Goal: Task Accomplishment & Management: Use online tool/utility

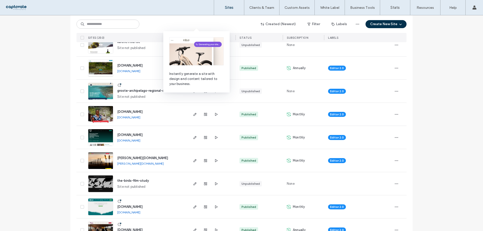
scroll to position [76, 0]
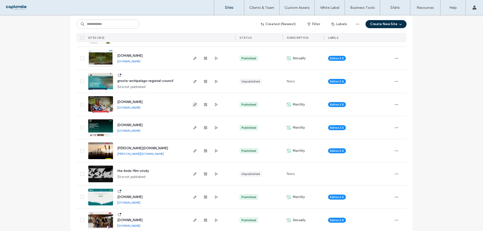
click at [192, 103] on span "button" at bounding box center [195, 105] width 6 height 6
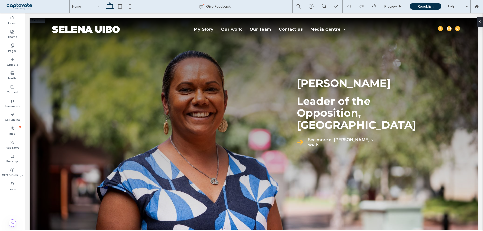
click at [319, 107] on strong "Leader of the Opposition, Northern Territory" at bounding box center [356, 113] width 119 height 37
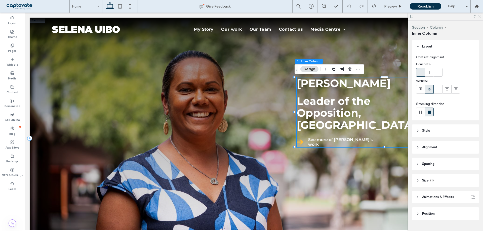
click at [319, 107] on strong "Leader of the Opposition, Northern Territory" at bounding box center [356, 113] width 119 height 37
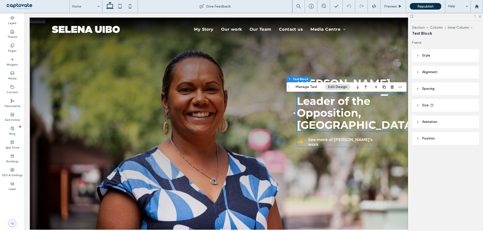
click at [319, 107] on strong "Leader of the Opposition, Northern Territory" at bounding box center [356, 113] width 119 height 37
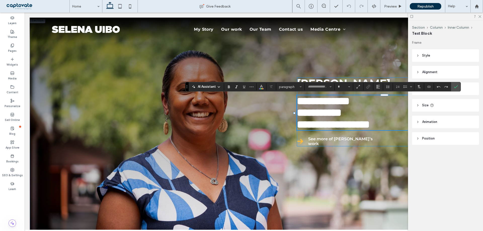
type input "**********"
type input "**"
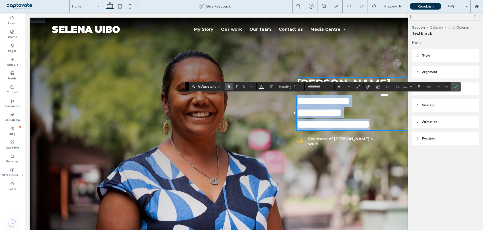
click at [319, 107] on strong "**********" at bounding box center [333, 113] width 73 height 34
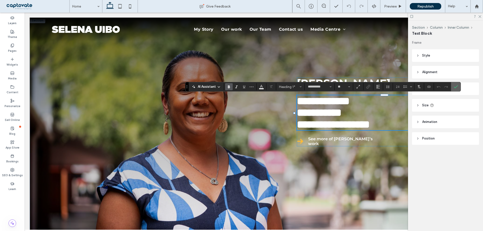
click at [456, 88] on use "Confirm" at bounding box center [456, 86] width 4 height 3
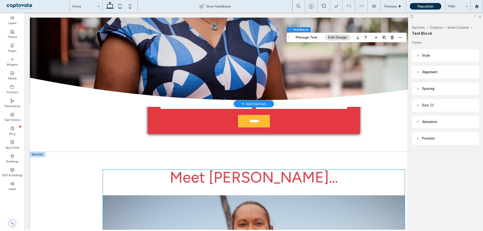
scroll to position [151, 0]
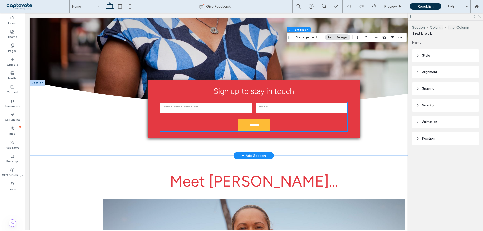
click at [191, 119] on form "Email: Name: ******" at bounding box center [253, 117] width 187 height 30
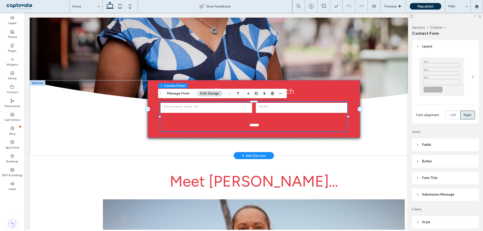
type input "*"
type input "***"
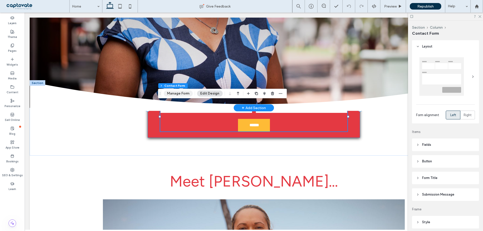
click at [182, 92] on button "Manage Form" at bounding box center [178, 94] width 29 height 6
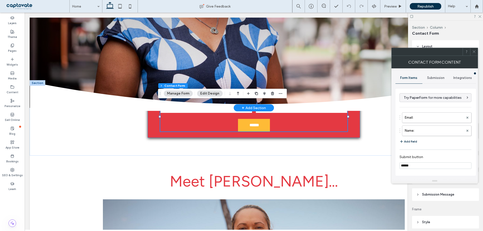
click at [442, 78] on span "Submission" at bounding box center [435, 78] width 17 height 4
click at [436, 103] on label "New submission notification" at bounding box center [435, 102] width 67 height 10
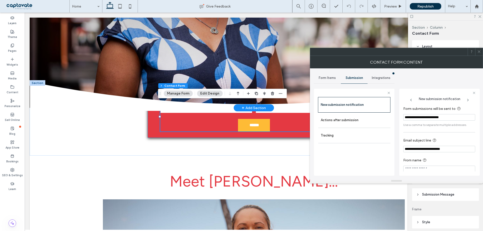
scroll to position [5, 0]
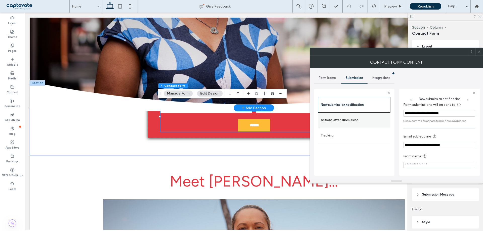
click at [358, 119] on label "Actions after submission" at bounding box center [354, 120] width 67 height 10
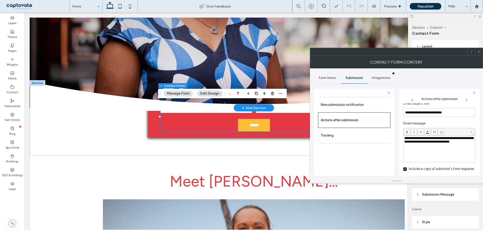
scroll to position [186, 0]
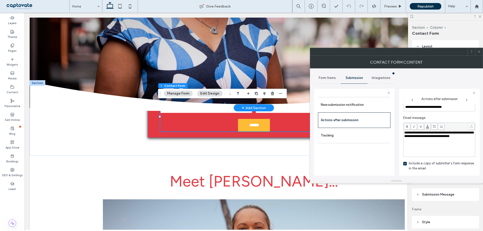
click at [480, 52] on icon at bounding box center [479, 52] width 4 height 4
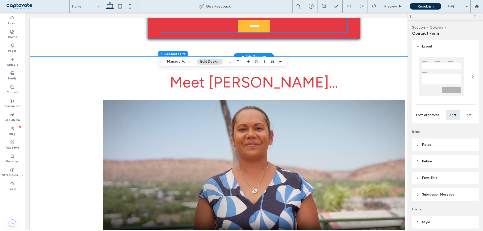
scroll to position [277, 0]
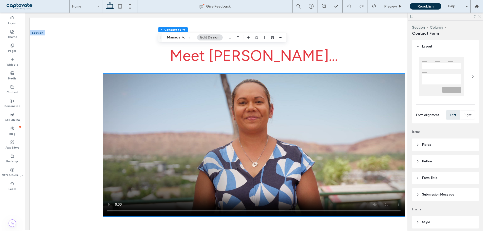
click at [175, 125] on video at bounding box center [254, 145] width 302 height 143
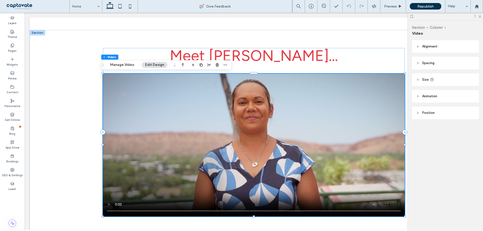
click at [175, 125] on video at bounding box center [254, 145] width 302 height 143
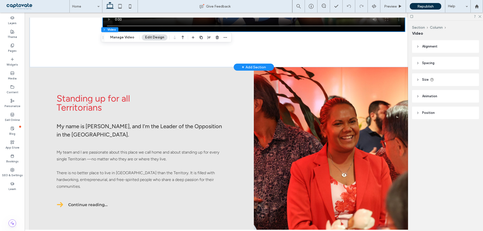
scroll to position [478, 0]
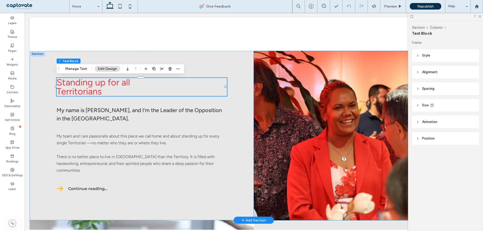
click at [328, 80] on div at bounding box center [366, 135] width 224 height 169
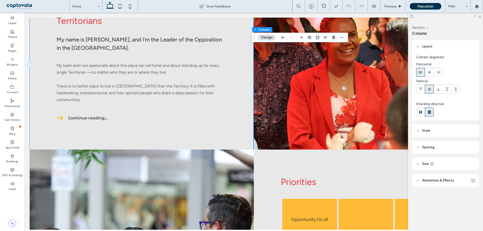
scroll to position [554, 0]
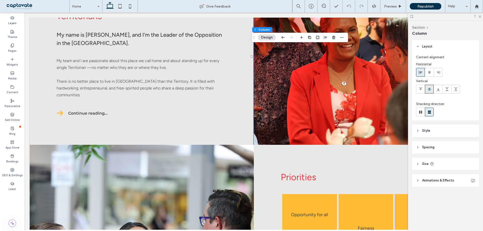
click at [258, 100] on div at bounding box center [366, 60] width 224 height 169
click at [437, 131] on header "Style" at bounding box center [445, 131] width 67 height 13
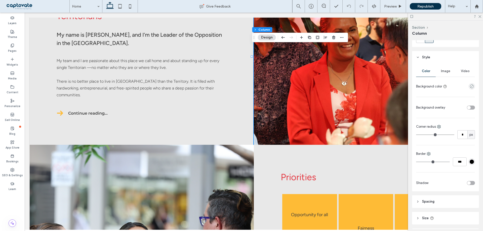
scroll to position [76, 0]
click at [442, 72] on div "Image" at bounding box center [446, 69] width 20 height 11
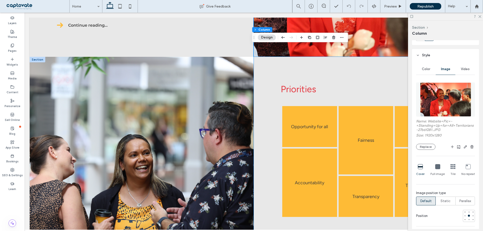
scroll to position [654, 0]
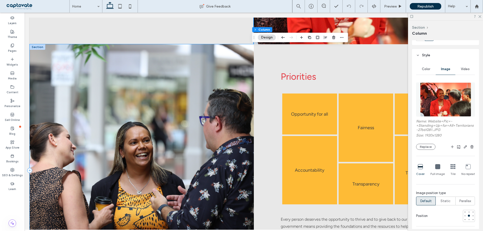
click at [91, 65] on div at bounding box center [142, 170] width 224 height 253
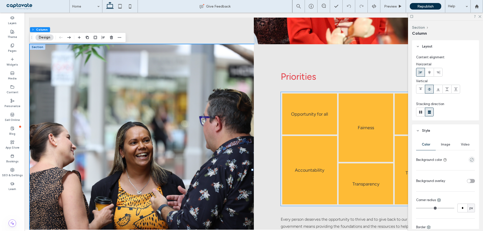
click at [305, 110] on link at bounding box center [309, 114] width 55 height 41
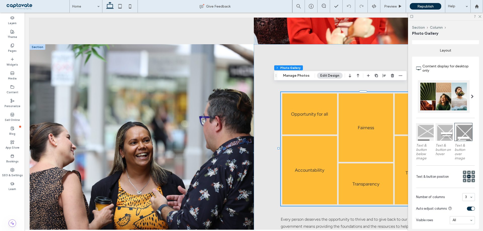
scroll to position [101, 0]
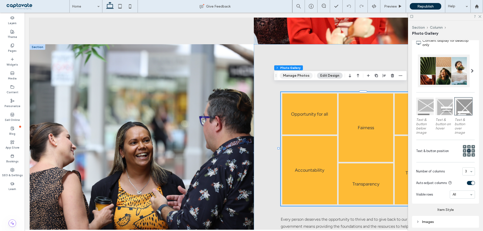
click at [301, 76] on button "Manage Photos" at bounding box center [296, 76] width 33 height 6
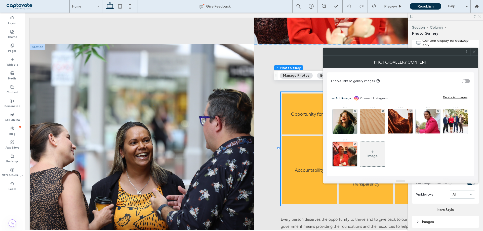
click at [474, 53] on icon at bounding box center [474, 52] width 4 height 4
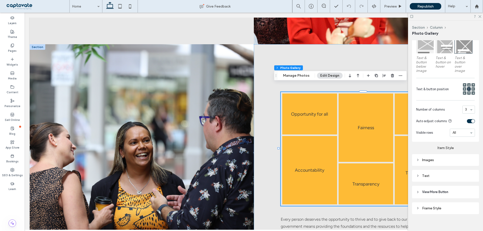
scroll to position [167, 0]
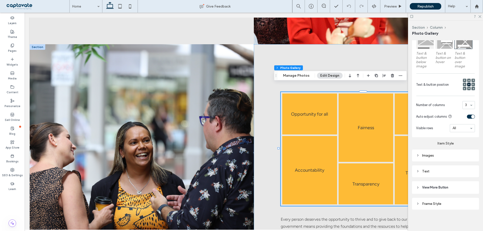
click at [420, 156] on icon at bounding box center [418, 156] width 4 height 4
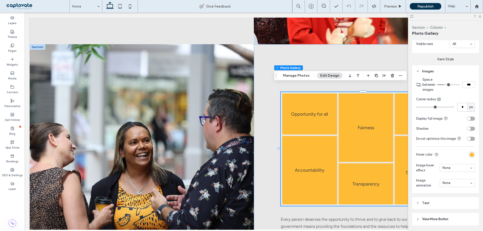
scroll to position [283, 0]
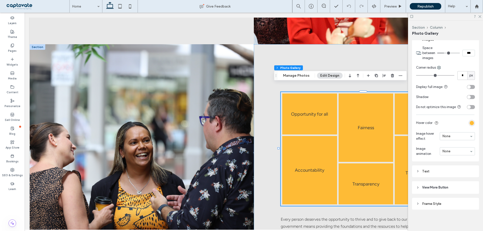
click at [449, 171] on div "Text" at bounding box center [445, 171] width 59 height 4
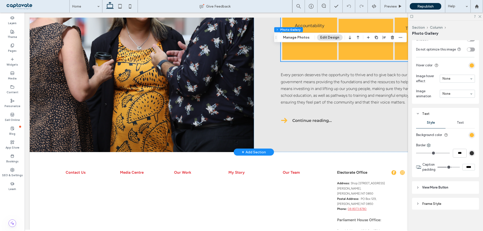
scroll to position [805, 0]
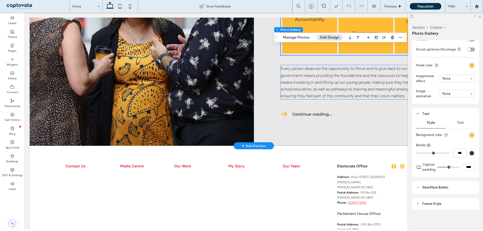
click at [328, 80] on span "Every person deserves the opportunity to thrive and to give back to our communi…" at bounding box center [365, 82] width 169 height 32
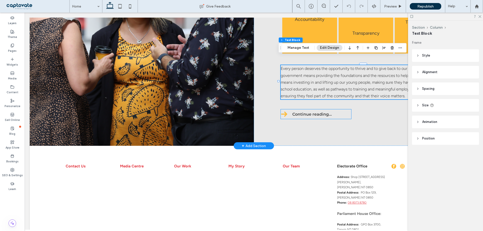
click at [300, 112] on span "Continue reading…" at bounding box center [312, 114] width 40 height 5
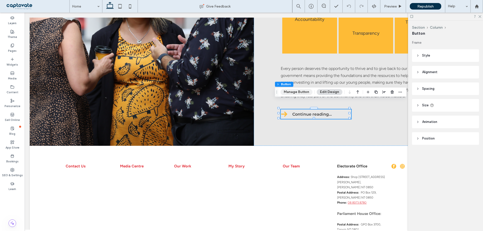
click at [297, 94] on button "Manage Button" at bounding box center [297, 92] width 32 height 6
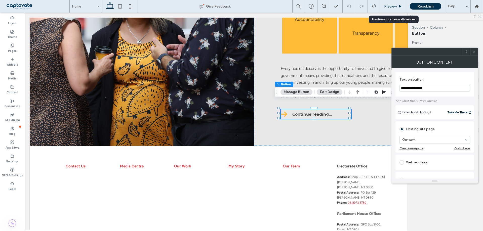
click at [389, 6] on span "Preview" at bounding box center [390, 6] width 13 height 4
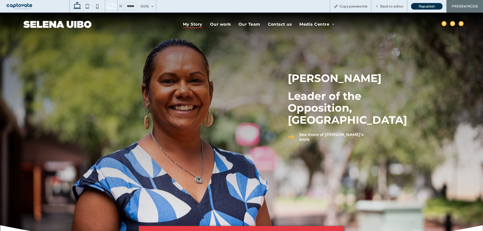
click at [201, 22] on span "My Story" at bounding box center [193, 24] width 20 height 7
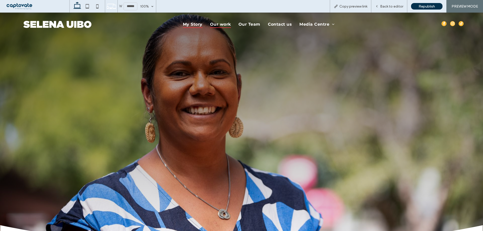
click at [227, 25] on span "Our work" at bounding box center [220, 24] width 21 height 7
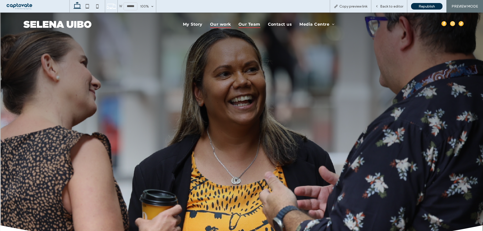
click at [253, 24] on span "Our Team" at bounding box center [250, 24] width 22 height 7
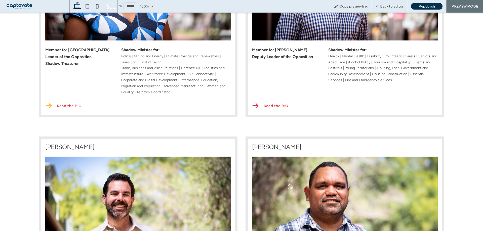
scroll to position [529, 0]
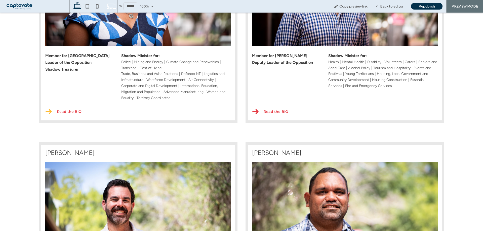
click at [70, 113] on span "Read the BIO" at bounding box center [69, 111] width 25 height 5
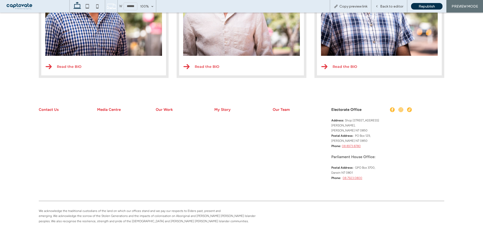
scroll to position [541, 0]
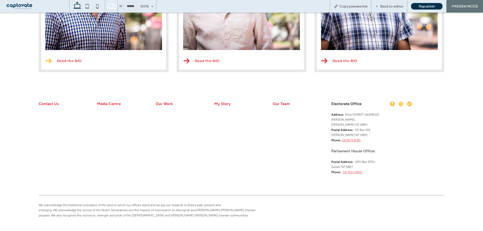
click at [58, 60] on span "Read the BIO" at bounding box center [69, 61] width 25 height 5
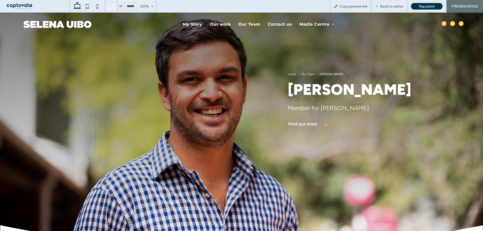
click at [251, 26] on span "Our Team" at bounding box center [250, 24] width 22 height 7
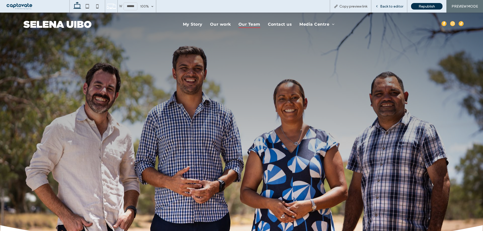
click at [392, 8] on span "Back to editor" at bounding box center [391, 6] width 23 height 4
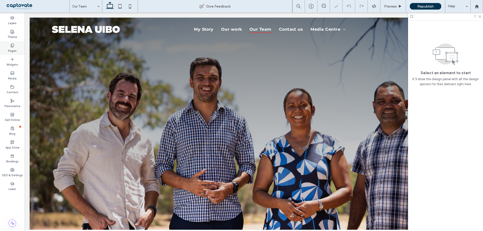
click at [15, 51] on label "Pages" at bounding box center [12, 51] width 9 height 6
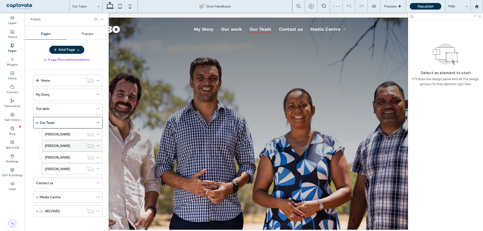
scroll to position [5, 0]
click at [99, 134] on icon at bounding box center [98, 134] width 4 height 4
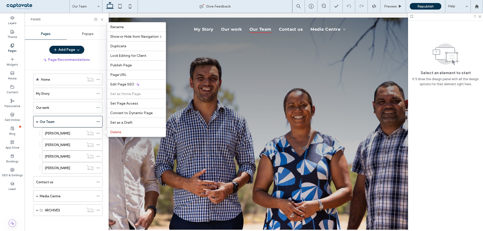
click at [103, 69] on div "Add Page Page Recommendations Home My Story Our work Our Team Selena Uibo Dhera…" at bounding box center [67, 137] width 84 height 183
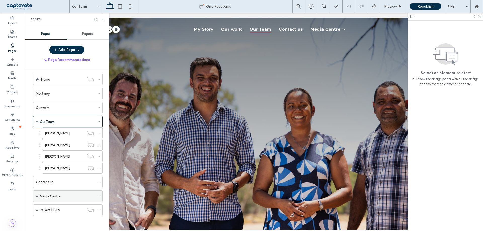
click at [70, 199] on div "Media Centre" at bounding box center [67, 196] width 54 height 5
click at [102, 20] on use at bounding box center [102, 19] width 2 height 2
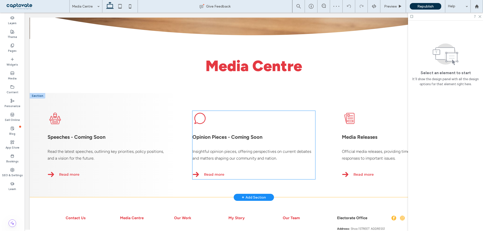
scroll to position [252, 0]
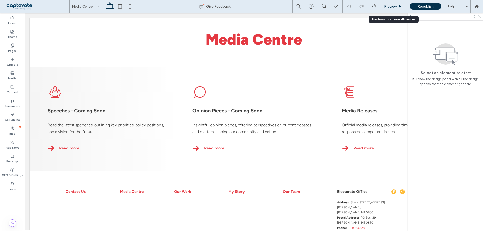
click at [393, 3] on div "Preview" at bounding box center [394, 6] width 26 height 13
click at [396, 8] on span "Preview" at bounding box center [390, 6] width 13 height 4
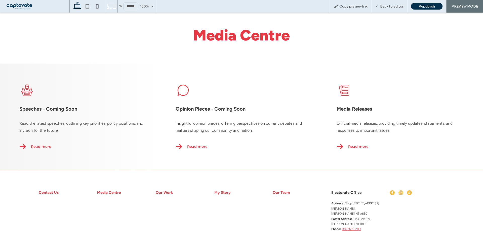
scroll to position [253, 0]
click at [361, 144] on span "Read more" at bounding box center [358, 146] width 20 height 5
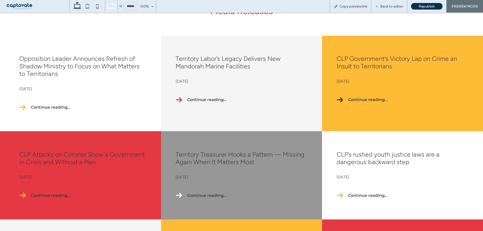
scroll to position [277, 0]
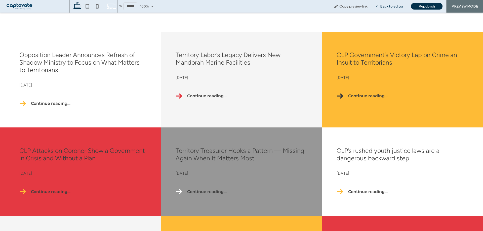
click at [390, 1] on div "Back to editor" at bounding box center [389, 6] width 36 height 13
click at [392, 10] on div "Back to editor" at bounding box center [389, 6] width 36 height 13
click at [206, 98] on link "Continue reading…" at bounding box center [211, 96] width 70 height 10
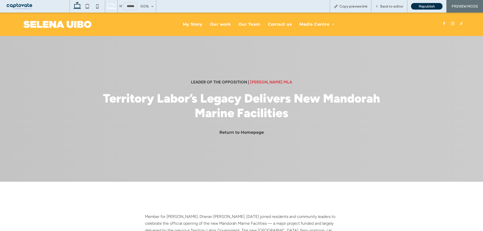
scroll to position [0, 0]
click at [320, 23] on span "Media Centre" at bounding box center [317, 24] width 35 height 7
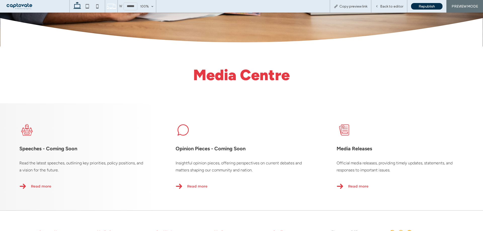
scroll to position [277, 0]
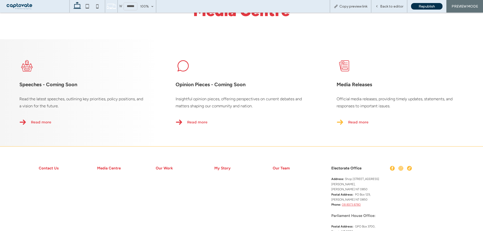
click at [355, 119] on link "Read more" at bounding box center [372, 123] width 71 height 10
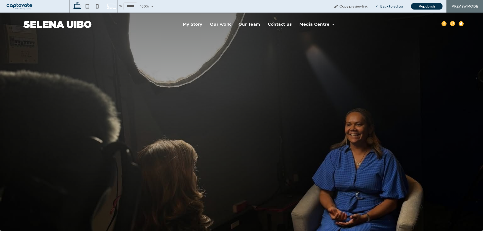
click at [389, 8] on span "Back to editor" at bounding box center [391, 6] width 23 height 4
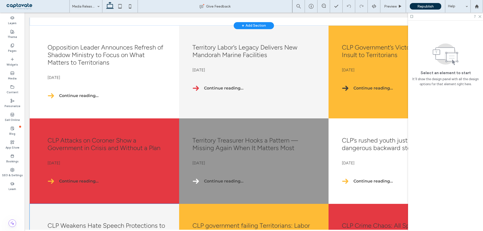
scroll to position [277, 0]
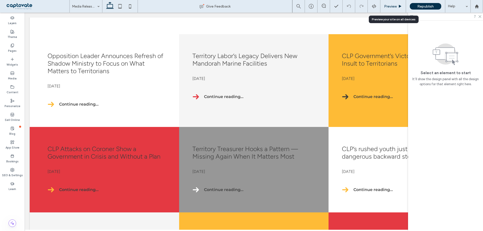
click at [394, 11] on div "Preview" at bounding box center [394, 6] width 26 height 13
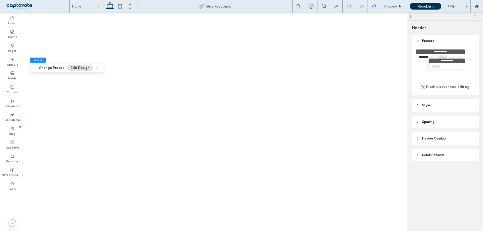
click at [480, 18] on icon at bounding box center [479, 16] width 3 height 3
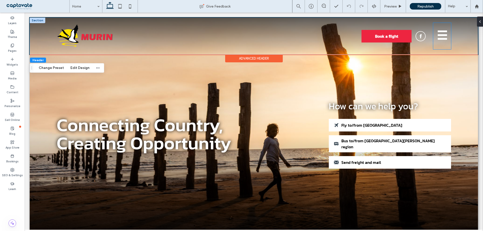
click at [445, 38] on ul "☰" at bounding box center [442, 35] width 13 height 21
